Goal: Information Seeking & Learning: Learn about a topic

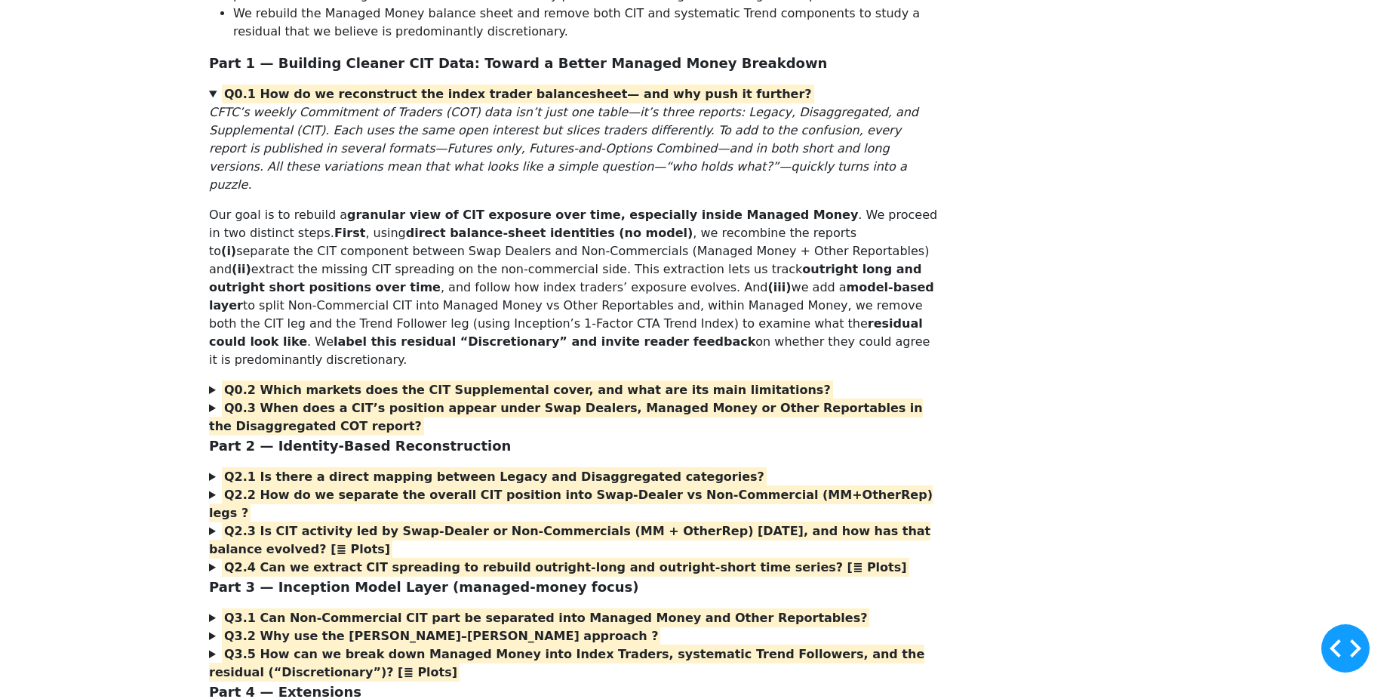
scroll to position [302, 0]
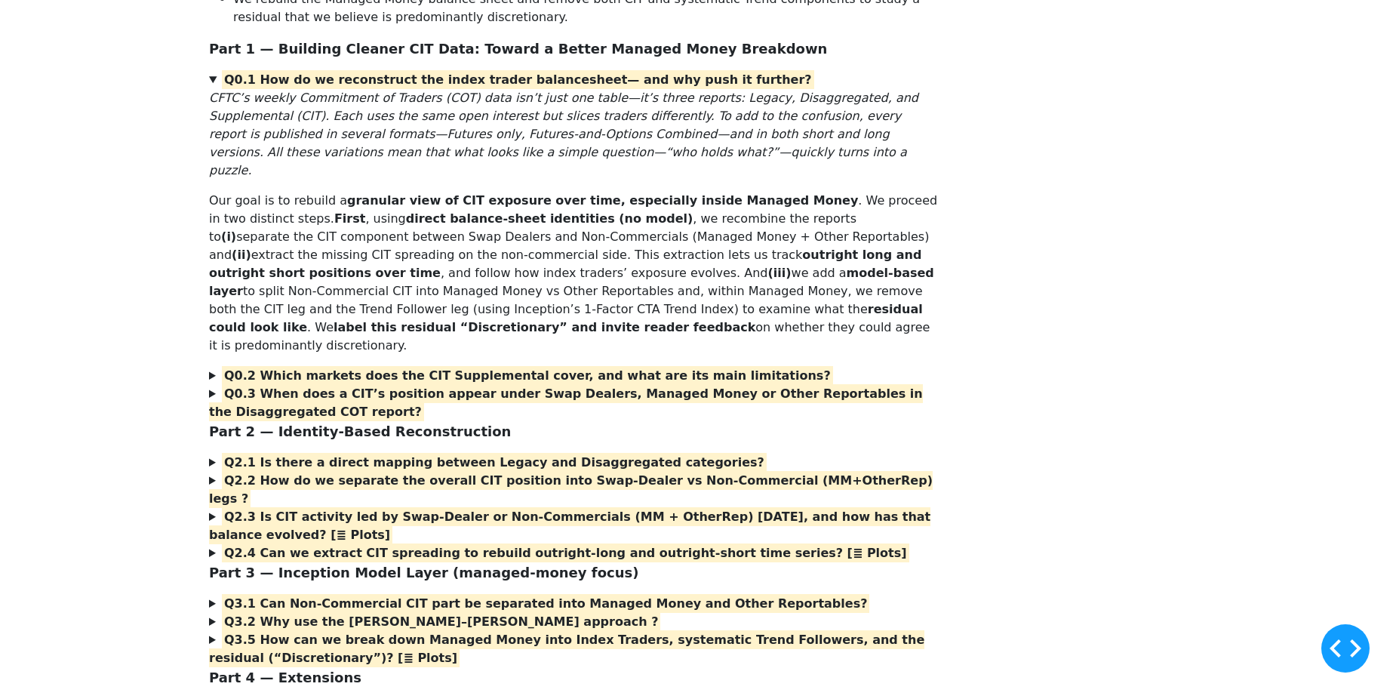
click at [170, 218] on div "Key Takeaways Decompose CIT across categories. We separate Commodity Index Trad…" at bounding box center [698, 532] width 1396 height 1329
click at [985, 349] on div "Key Takeaways Decompose CIT across categories. We separate Commodity Index Trad…" at bounding box center [698, 532] width 996 height 1329
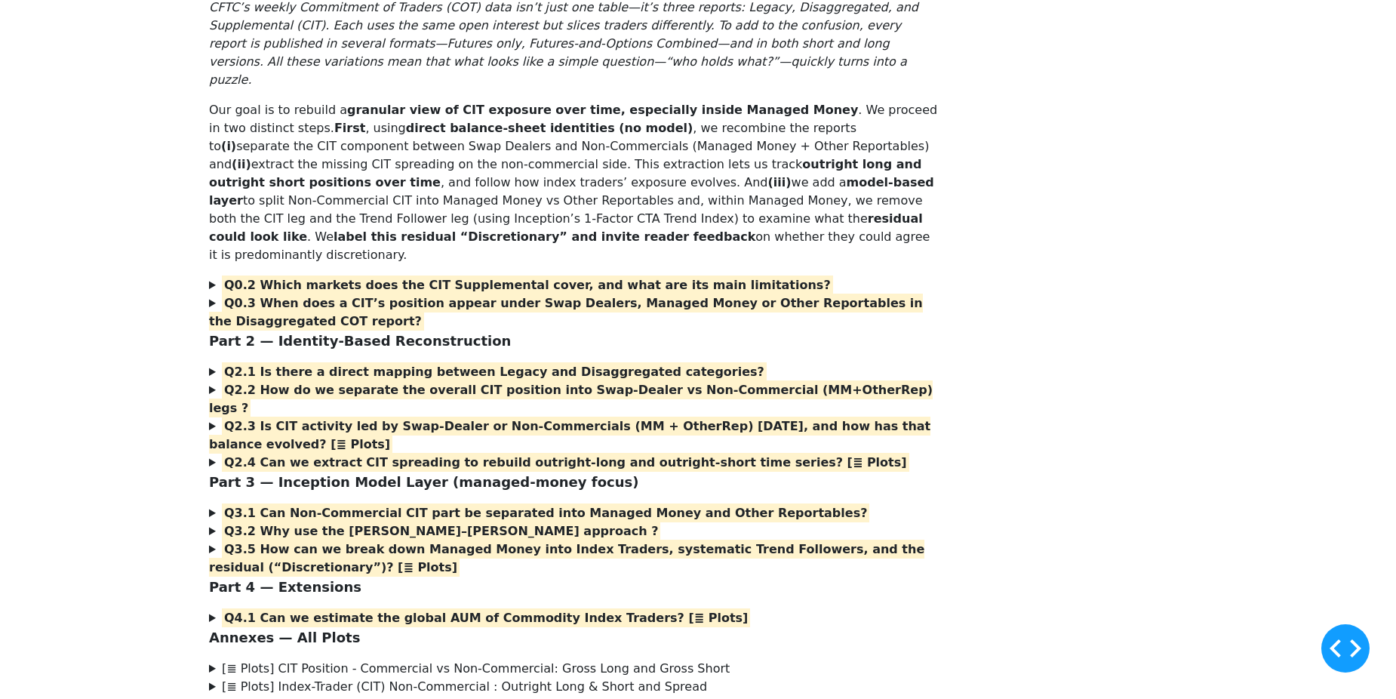
drag, startPoint x: 1032, startPoint y: 444, endPoint x: 1406, endPoint y: 333, distance: 389.6
click at [969, 355] on div "Key Takeaways Decompose CIT across categories. We separate Commodity Index Trad…" at bounding box center [698, 441] width 996 height 1329
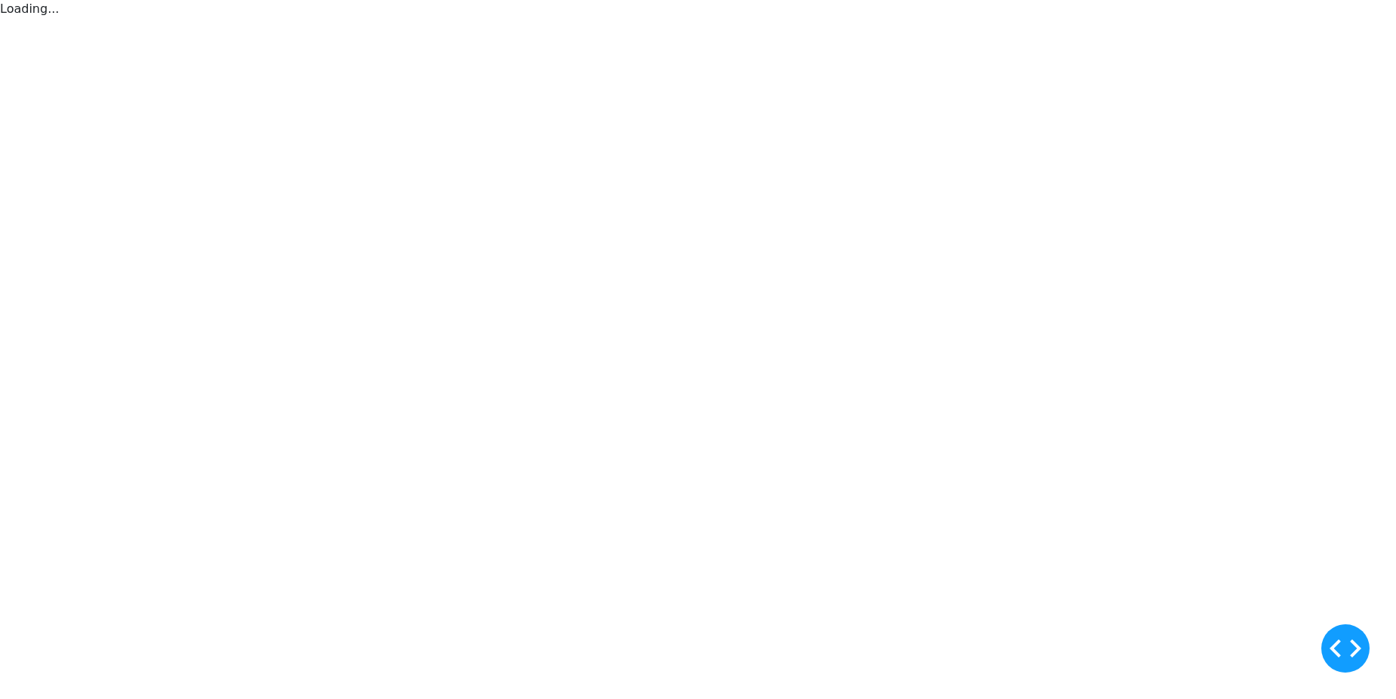
scroll to position [0, 0]
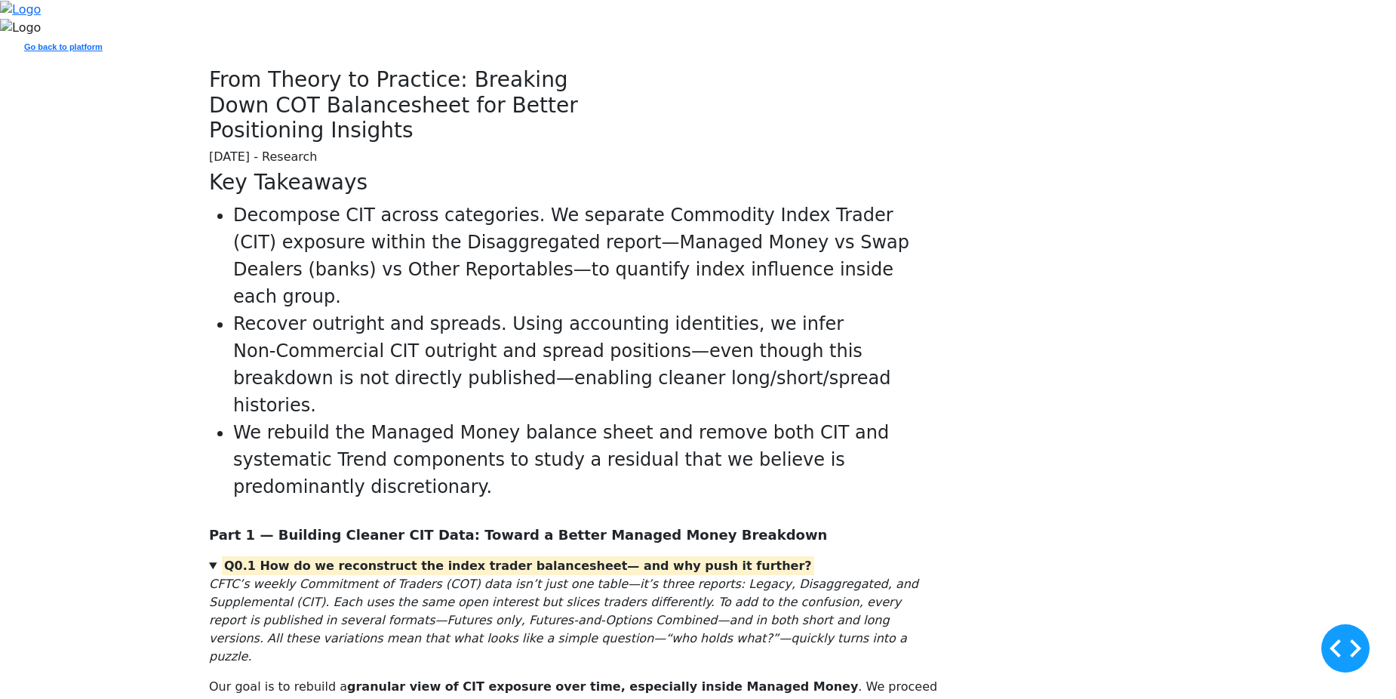
drag, startPoint x: 868, startPoint y: 453, endPoint x: 662, endPoint y: 450, distance: 206.0
click at [662, 451] on div "Key Takeaways Decompose CIT across categories. We separate Commodity Index Trad…" at bounding box center [698, 341] width 1396 height 343
drag, startPoint x: 662, startPoint y: 450, endPoint x: 560, endPoint y: 444, distance: 102.0
click at [561, 444] on div "Key Takeaways Decompose CIT across categories. We separate Commodity Index Trad…" at bounding box center [698, 341] width 1396 height 343
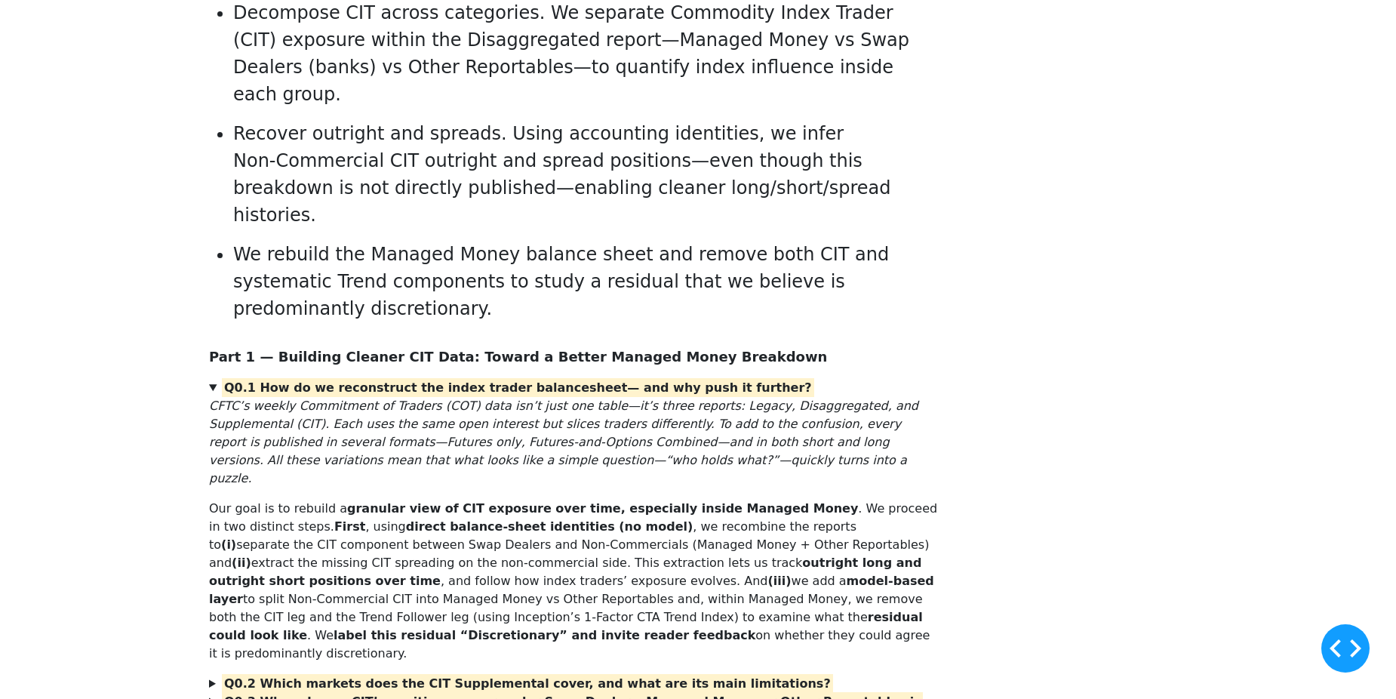
scroll to position [226, 0]
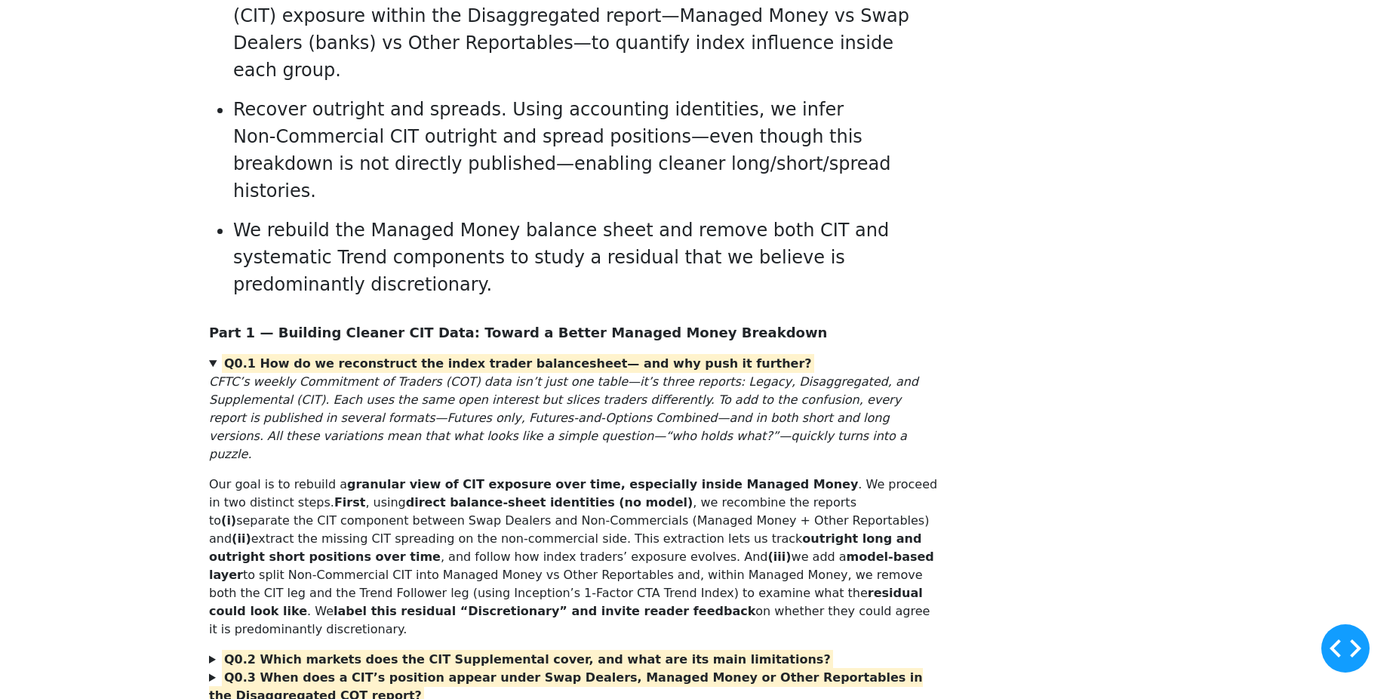
drag, startPoint x: 1041, startPoint y: 359, endPoint x: 887, endPoint y: 314, distance: 160.4
click at [887, 84] on li "Decompose CIT across categories. We separate Commodity Index Trader (CIT) expos…" at bounding box center [585, 29] width 705 height 109
drag, startPoint x: 887, startPoint y: 314, endPoint x: 788, endPoint y: 285, distance: 103.6
drag, startPoint x: 788, startPoint y: 285, endPoint x: 652, endPoint y: 281, distance: 135.9
